Goal: Submit feedback/report problem

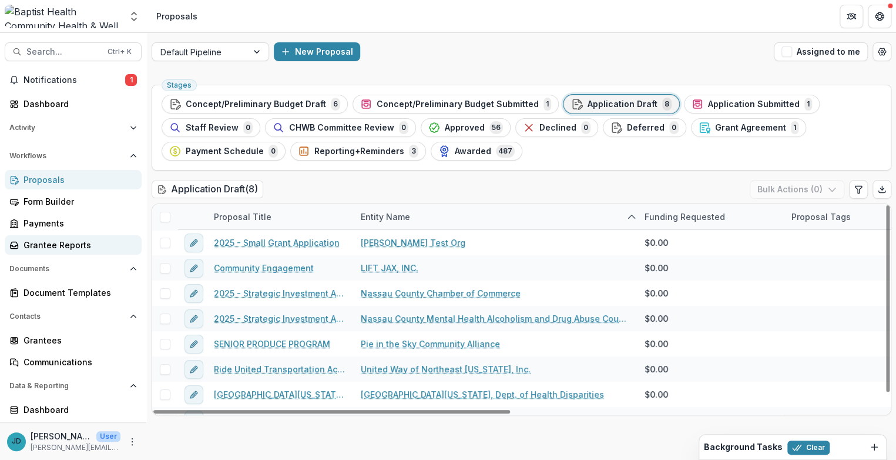
click at [70, 246] on div "Grantee Reports" at bounding box center [78, 245] width 109 height 12
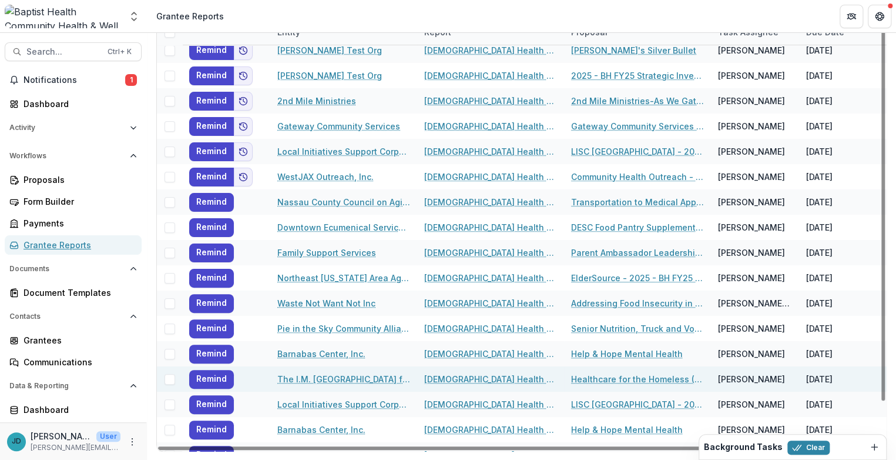
scroll to position [49, 0]
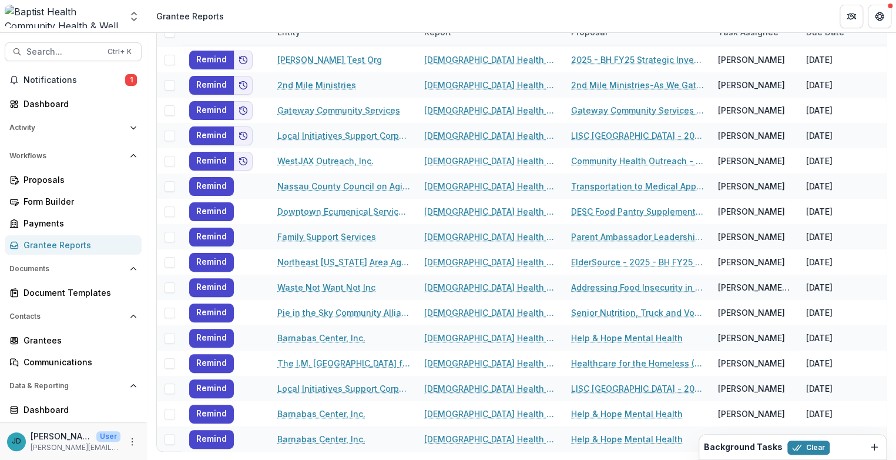
click at [741, 447] on h2 "Background Tasks" at bounding box center [743, 447] width 79 height 10
click at [873, 447] on icon "Dismiss" at bounding box center [874, 446] width 9 height 9
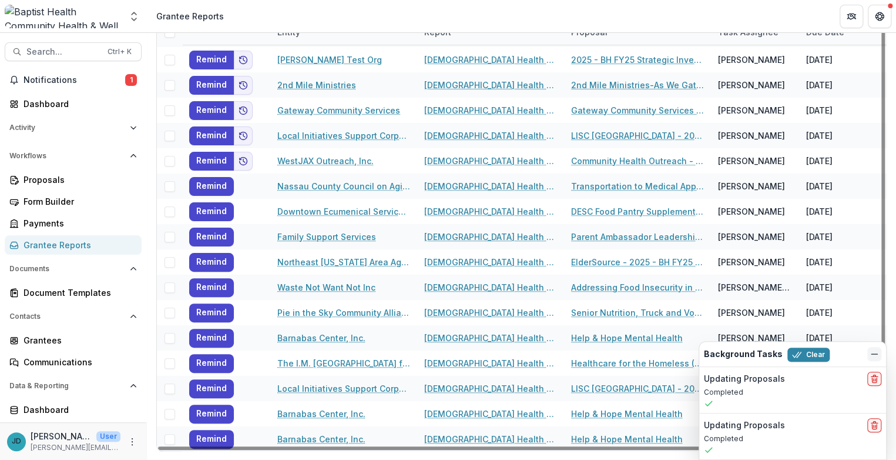
click at [877, 354] on icon "Dismiss" at bounding box center [874, 353] width 9 height 9
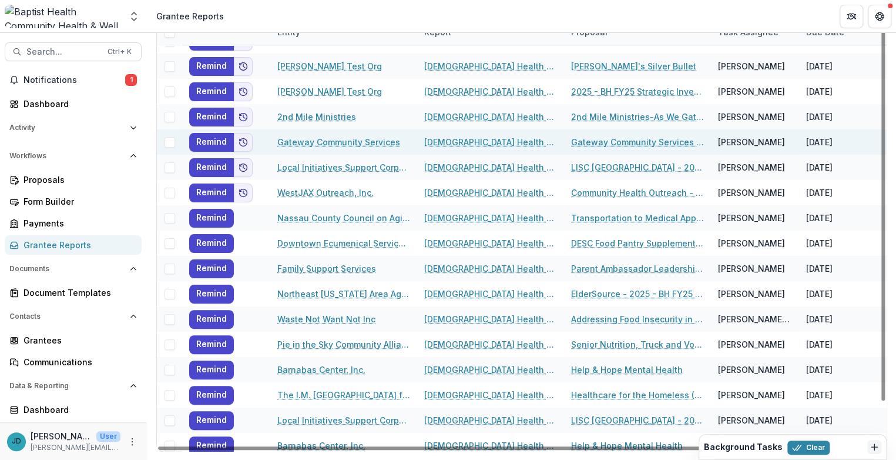
scroll to position [0, 0]
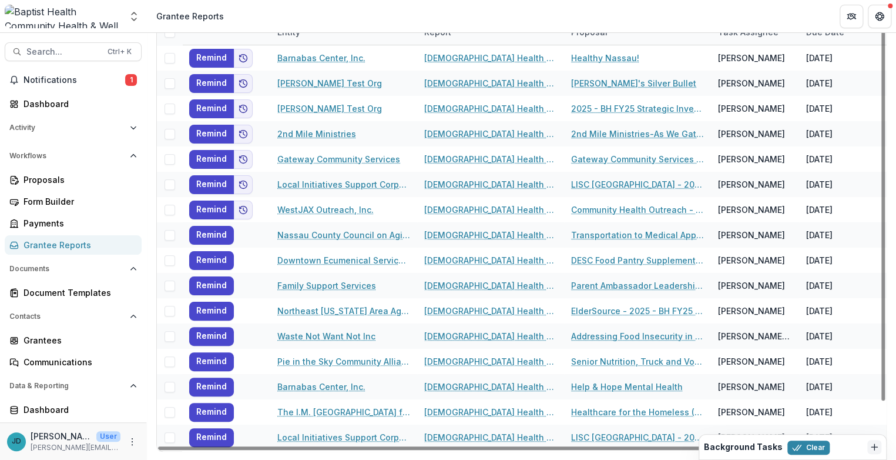
click at [830, 32] on header "Grantee Reports" at bounding box center [521, 16] width 749 height 32
click at [827, 35] on div "Due Date" at bounding box center [825, 32] width 52 height 12
click at [795, 82] on span "Sort Ascending" at bounding box center [795, 82] width 62 height 10
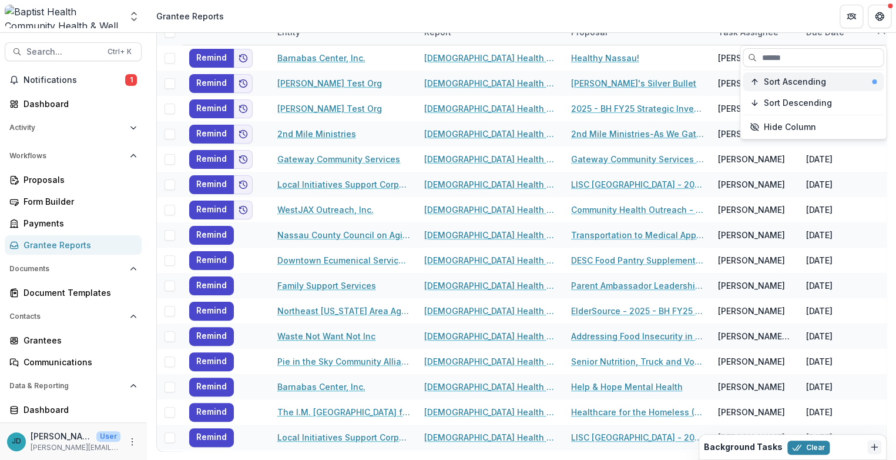
click at [812, 83] on span "Sort Ascending" at bounding box center [795, 82] width 62 height 10
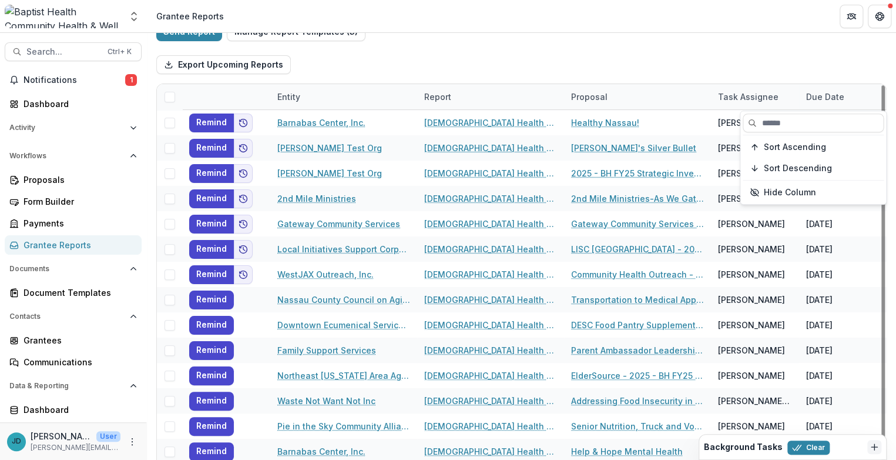
scroll to position [43, 0]
click at [819, 94] on div "Due Date" at bounding box center [825, 97] width 52 height 12
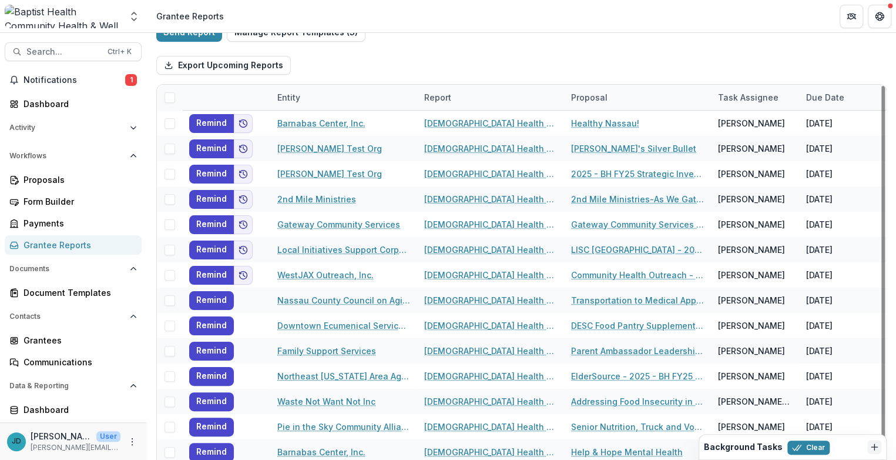
click at [819, 94] on div "Due Date" at bounding box center [825, 97] width 52 height 12
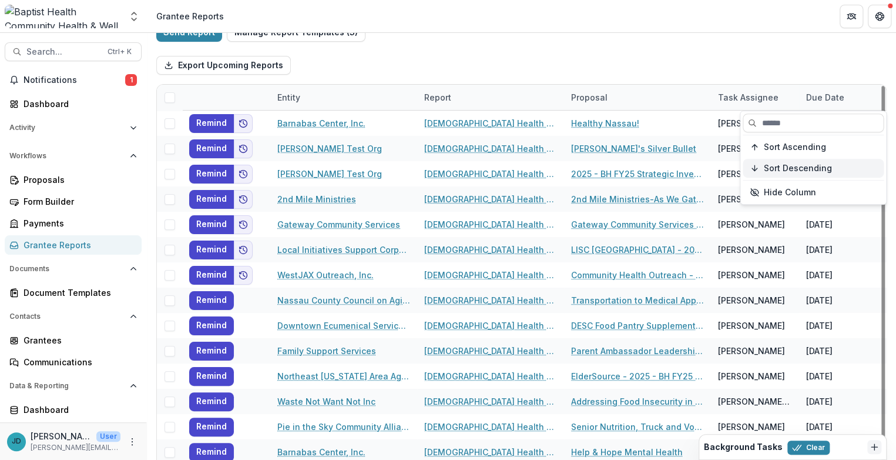
click at [791, 168] on span "Sort Descending" at bounding box center [798, 168] width 68 height 10
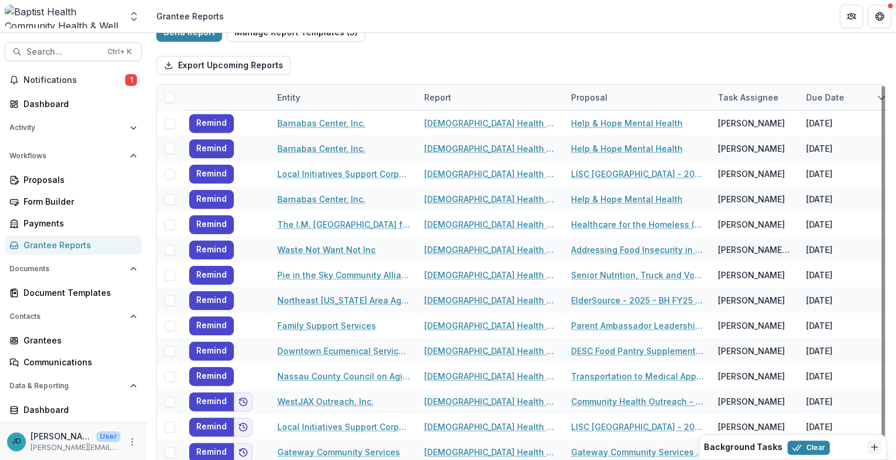
click at [811, 63] on div "Export Upcoming Reports" at bounding box center [521, 65] width 731 height 38
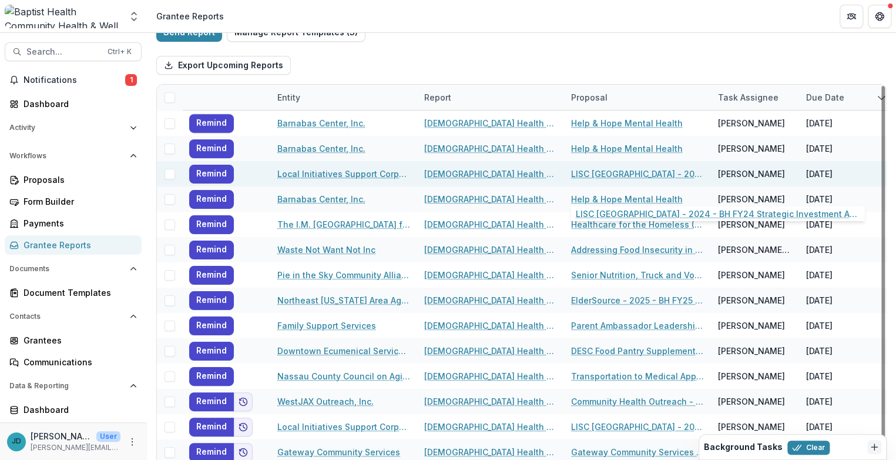
scroll to position [0, 0]
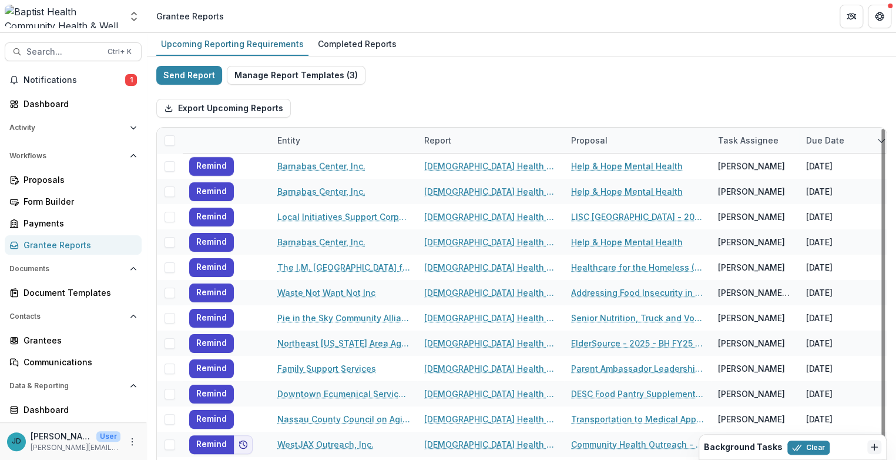
click at [875, 444] on icon "Dismiss" at bounding box center [874, 446] width 9 height 9
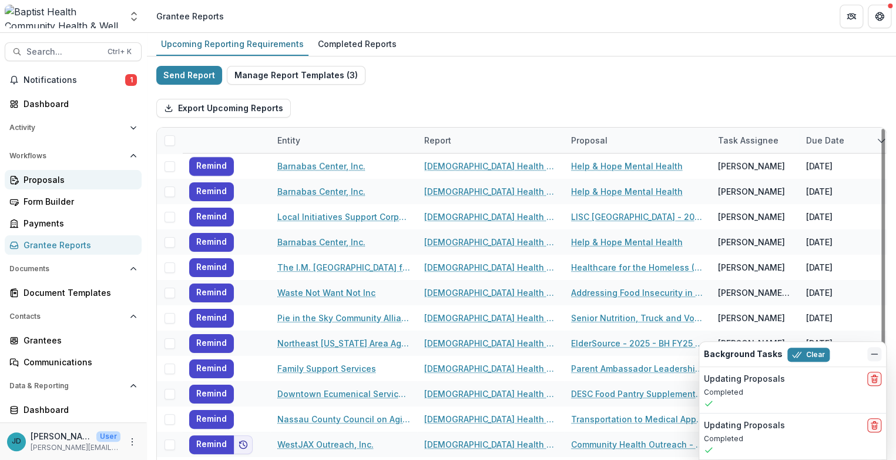
click at [63, 178] on div "Proposals" at bounding box center [78, 179] width 109 height 12
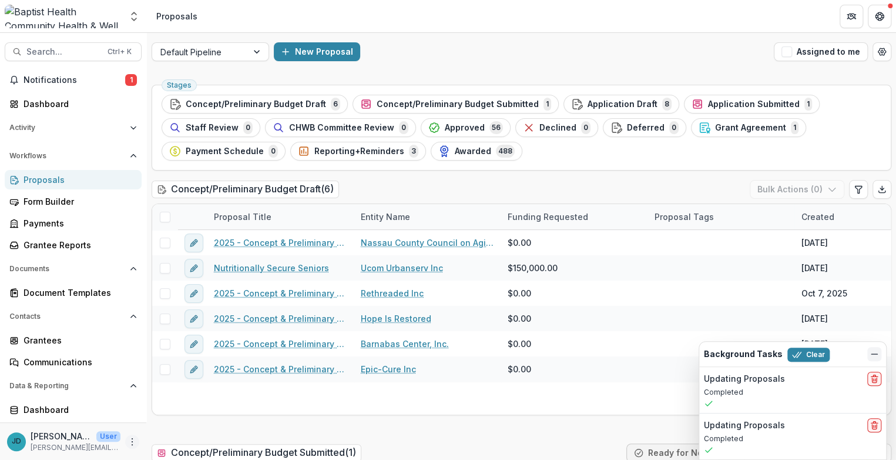
click at [132, 441] on circle "More" at bounding box center [132, 441] width 1 height 1
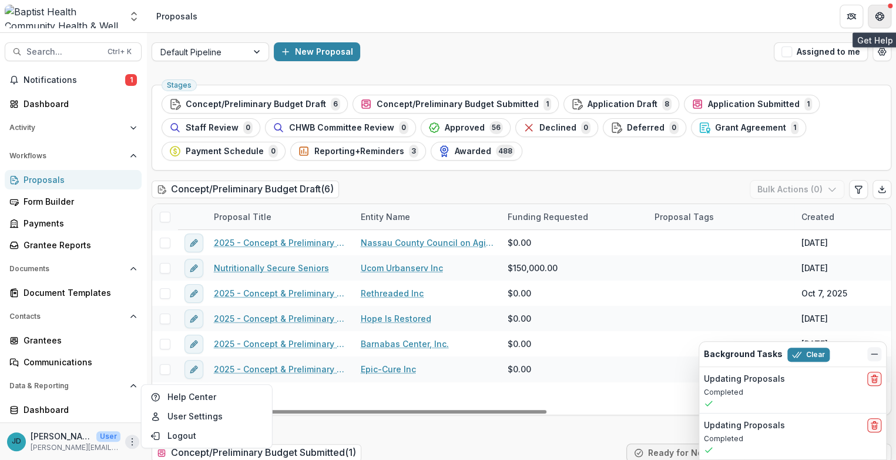
click at [879, 14] on icon "Get Help" at bounding box center [879, 16] width 9 height 9
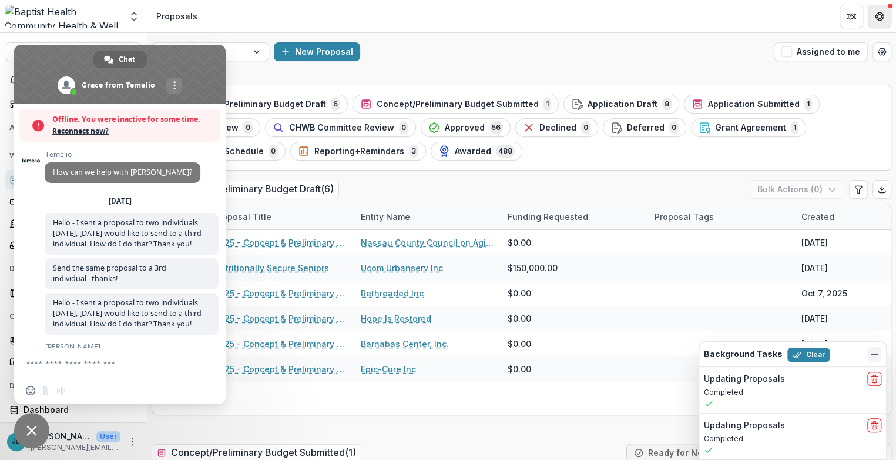
scroll to position [8121, 0]
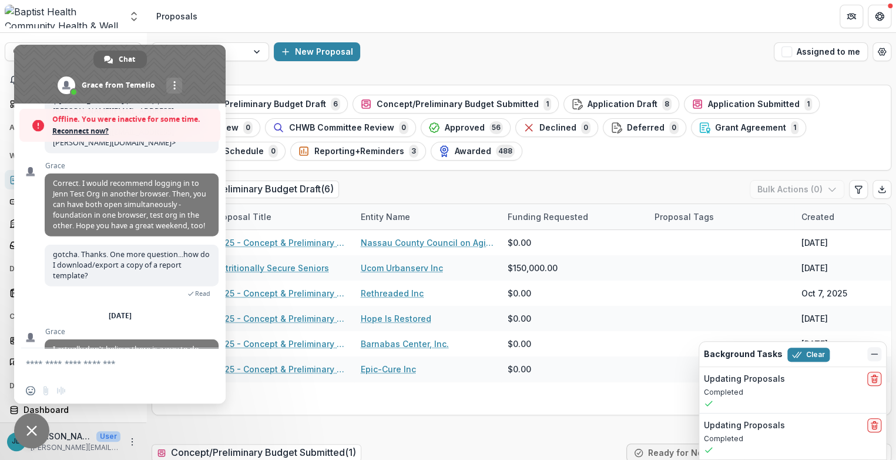
click at [35, 366] on textarea "Compose your message..." at bounding box center [107, 363] width 162 height 11
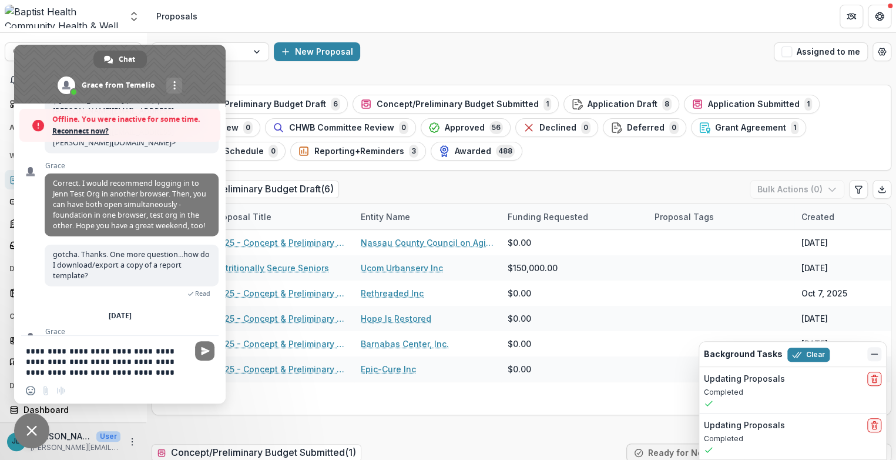
type textarea "**********"
click at [136, 398] on div "Insert an emoji Send a file Audio message" at bounding box center [120, 390] width 212 height 26
click at [47, 388] on div "Insert an emoji Send a file Audio message" at bounding box center [49, 390] width 46 height 9
click at [45, 390] on div "Insert an emoji Send a file Audio message" at bounding box center [49, 390] width 46 height 9
click at [185, 371] on textarea "**********" at bounding box center [107, 362] width 162 height 32
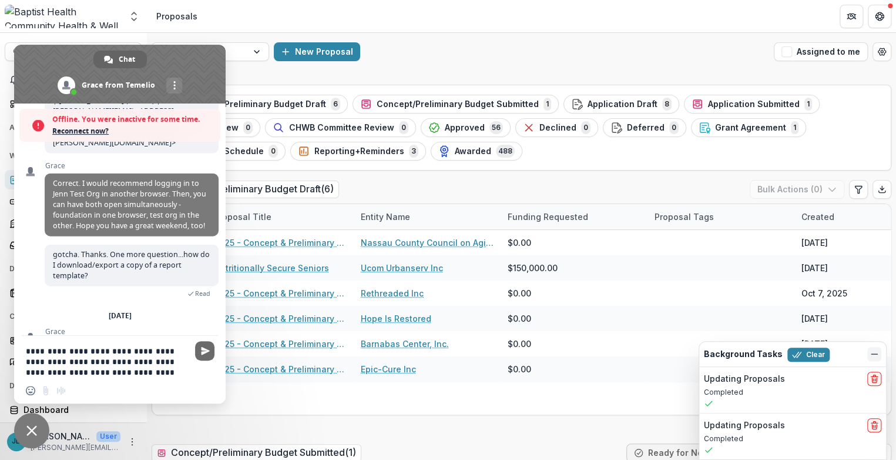
click at [203, 346] on span "Send" at bounding box center [205, 350] width 9 height 9
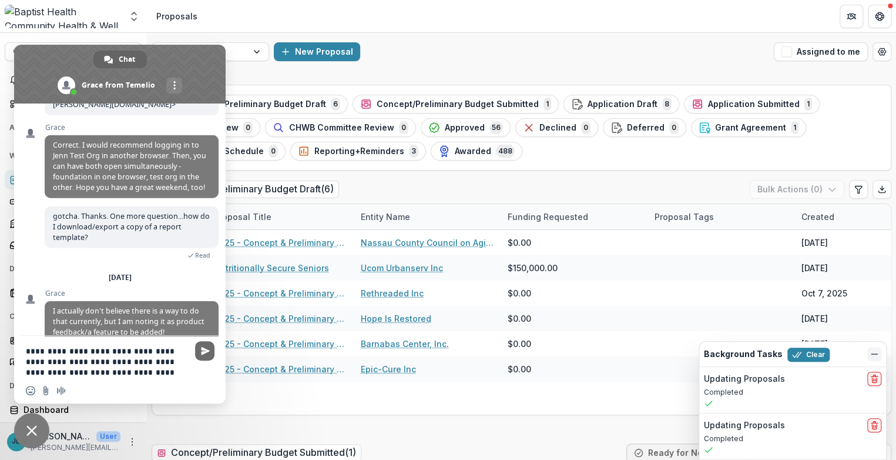
scroll to position [8095, 0]
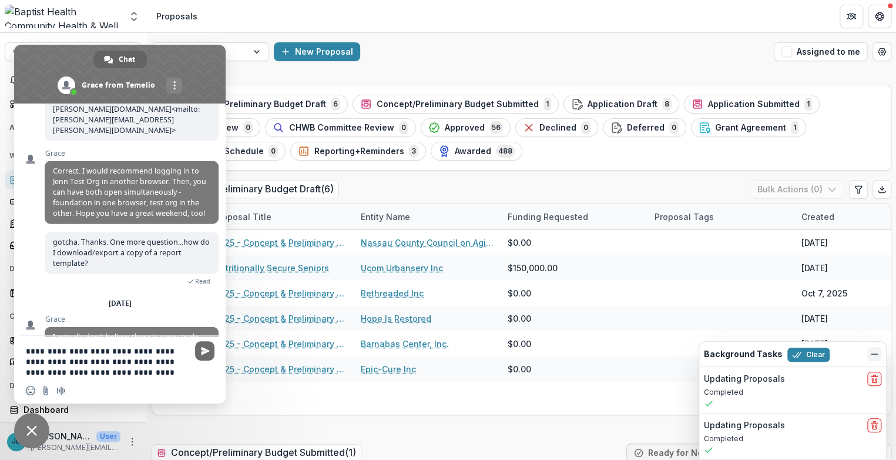
click at [205, 348] on span "Send" at bounding box center [205, 350] width 9 height 9
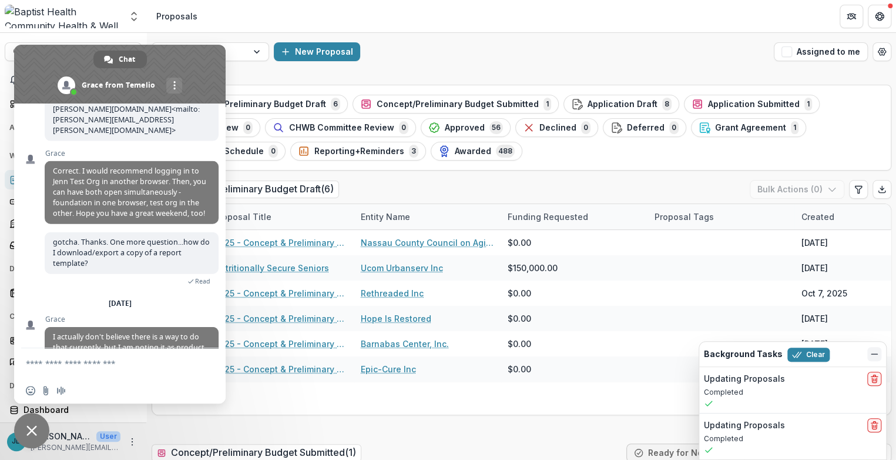
scroll to position [8170, 0]
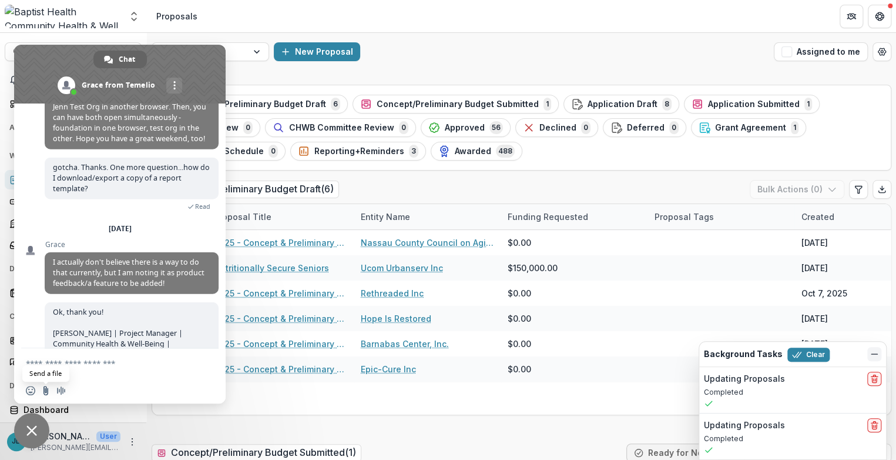
click at [43, 392] on input "Send a file" at bounding box center [45, 390] width 9 height 9
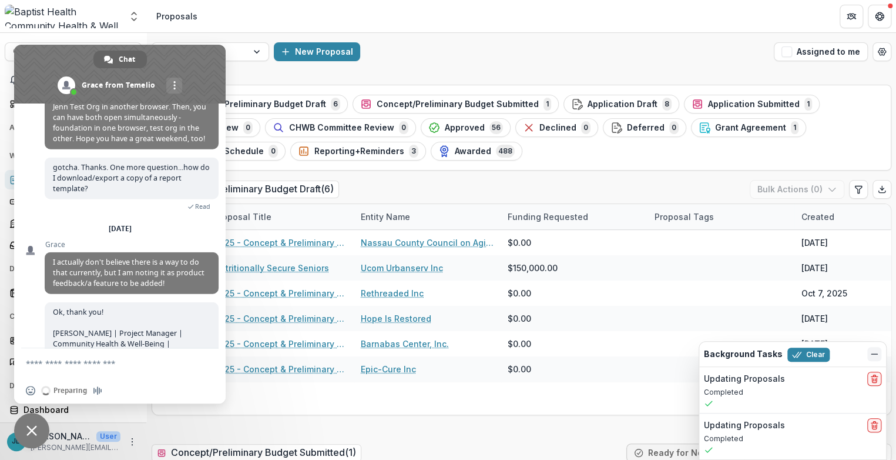
click at [48, 364] on textarea "Compose your message..." at bounding box center [107, 363] width 162 height 11
